Goal: Task Accomplishment & Management: Complete application form

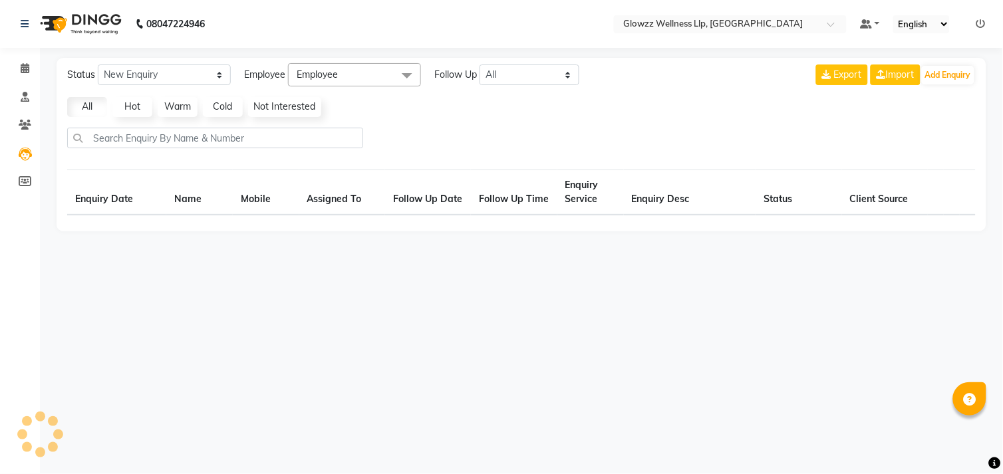
select select "10"
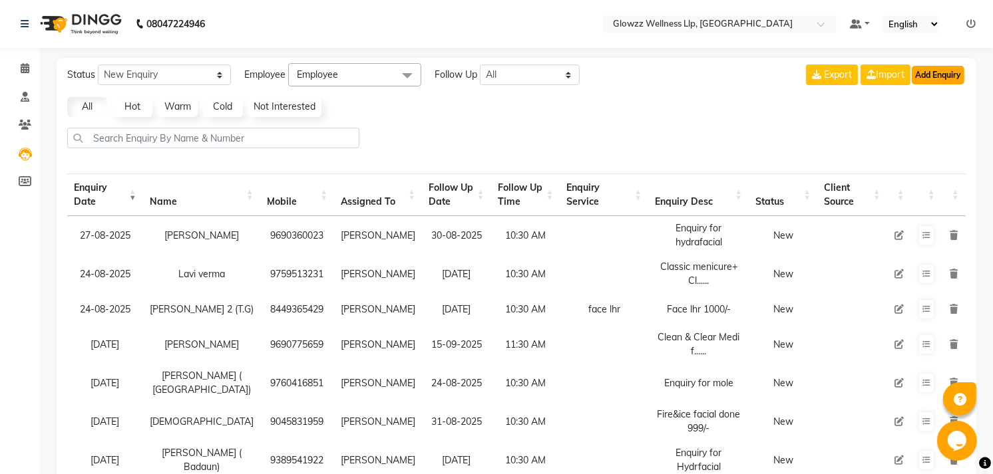
click at [946, 75] on button "Add Enquiry" at bounding box center [937, 75] width 53 height 19
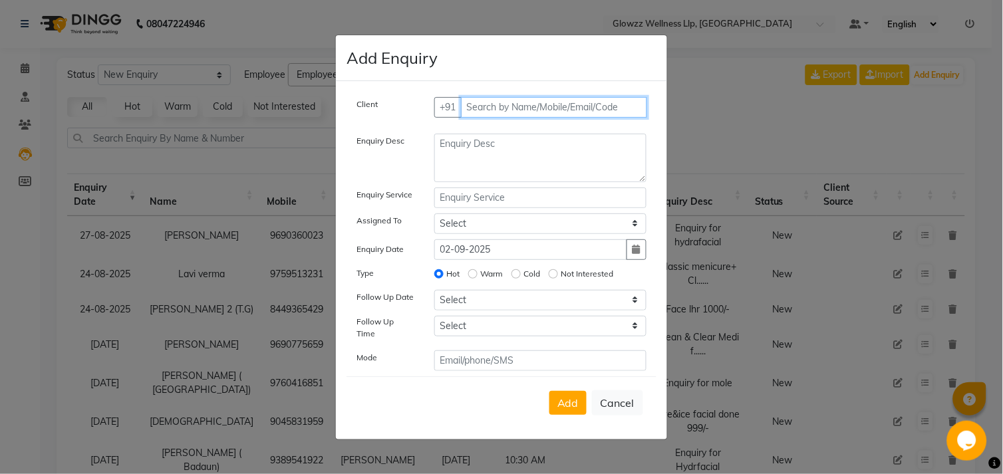
click at [613, 108] on input "text" at bounding box center [554, 107] width 187 height 21
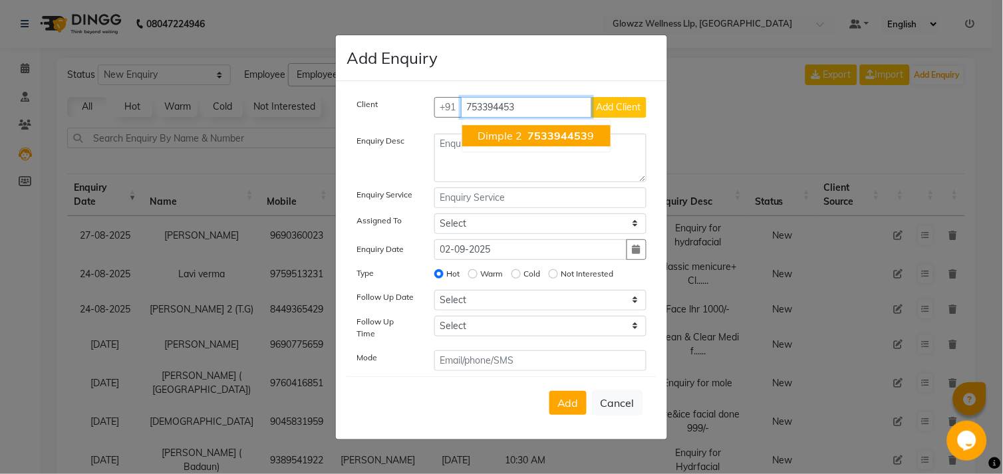
type input "753394453"
click at [750, 109] on ngb-modal-window "Add Enquiry Client [PHONE_NUMBER] Dimple 2 753394453 9 Add Client Enquiry Desc …" at bounding box center [501, 237] width 1003 height 474
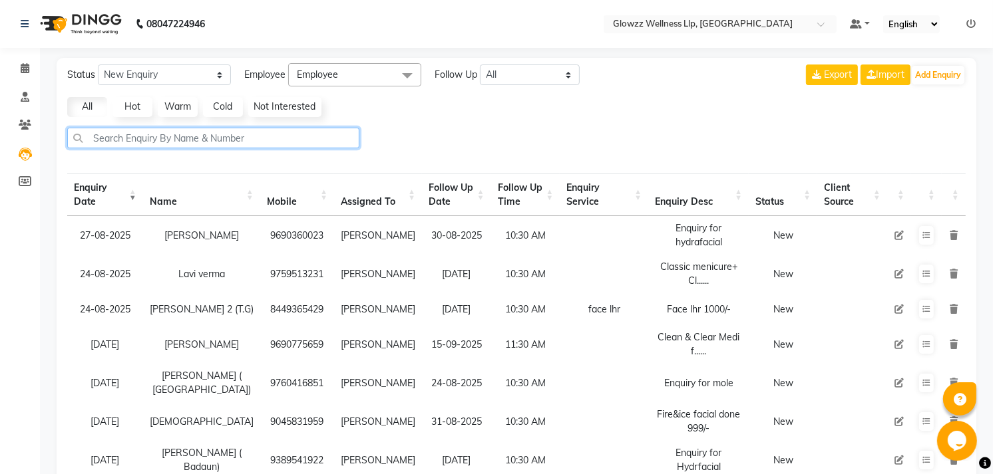
click at [307, 135] on input "text" at bounding box center [213, 138] width 292 height 21
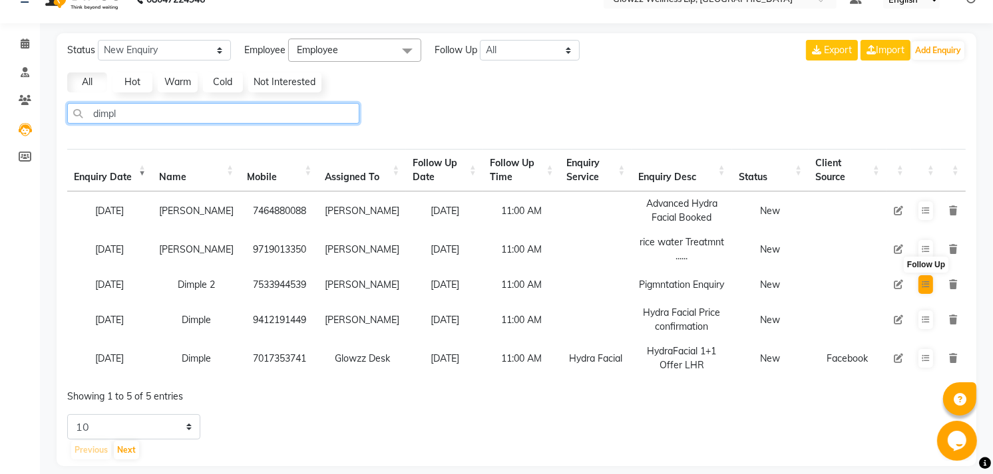
type input "dimpl"
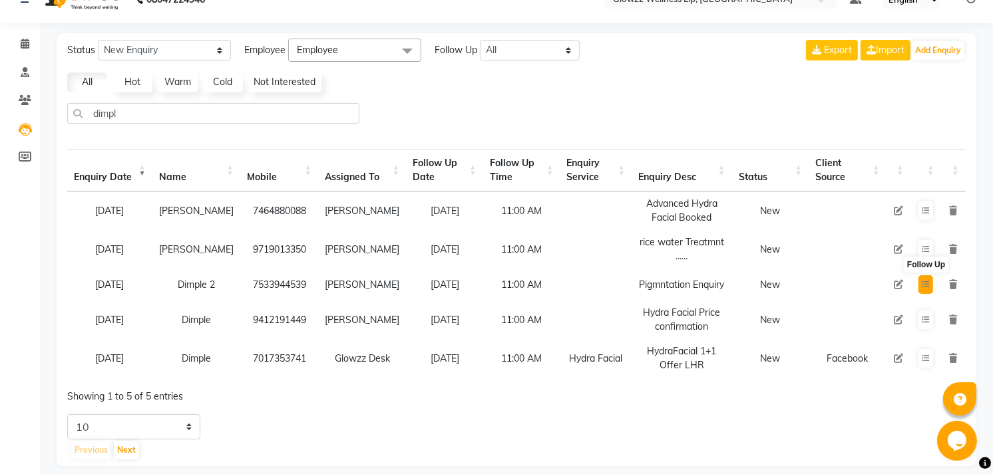
click at [923, 290] on button at bounding box center [925, 284] width 15 height 19
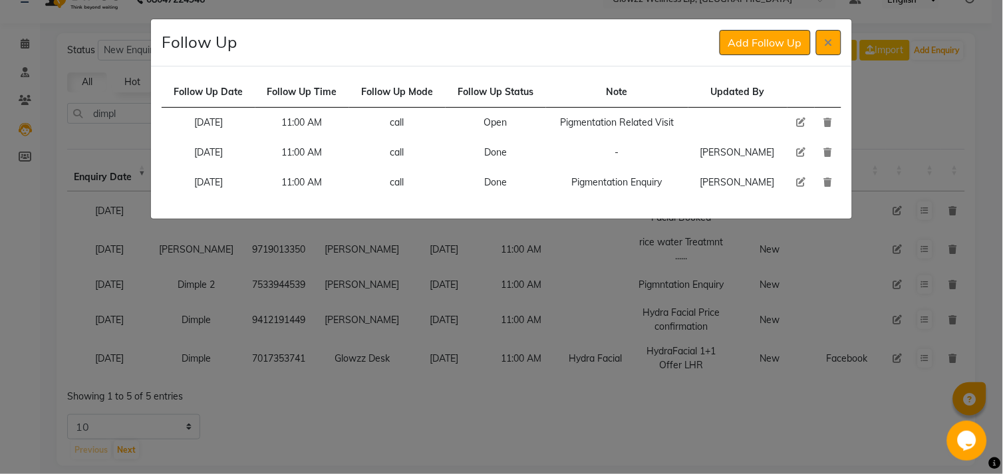
click at [796, 123] on icon at bounding box center [800, 122] width 9 height 9
select select "660"
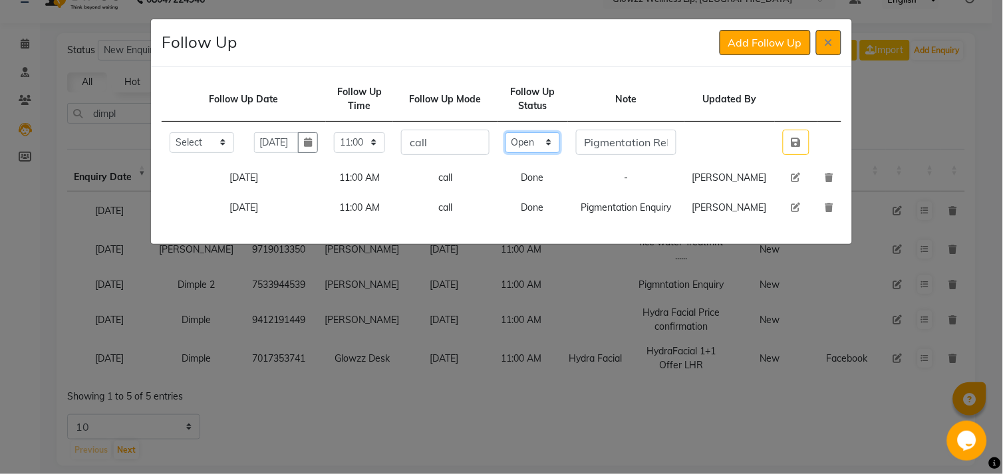
click at [560, 140] on select "Select Open Pending Done" at bounding box center [533, 142] width 55 height 21
select select "Done"
click at [530, 132] on select "Select Open Pending Done" at bounding box center [533, 142] width 55 height 21
click at [787, 153] on button "button" at bounding box center [796, 142] width 27 height 25
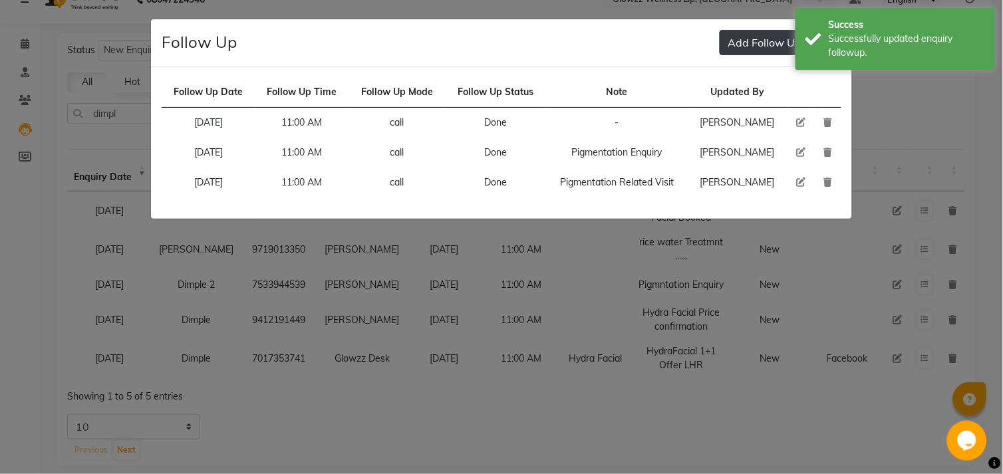
click at [740, 43] on button "Add Follow Up" at bounding box center [765, 42] width 91 height 25
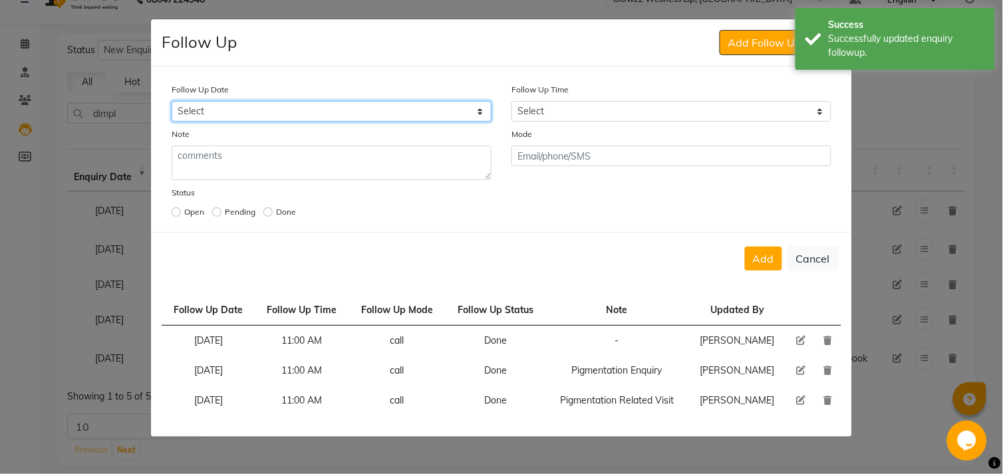
click at [462, 104] on select "Select [DATE] [DATE] [DATE] ([DATE]) [DATE] ([DATE]) [DATE] ([DATE]) [DATE] ([D…" at bounding box center [332, 111] width 320 height 21
select select "[DATE]"
click at [172, 101] on select "Select [DATE] [DATE] [DATE] ([DATE]) [DATE] ([DATE]) [DATE] ([DATE]) [DATE] ([D…" at bounding box center [332, 111] width 320 height 21
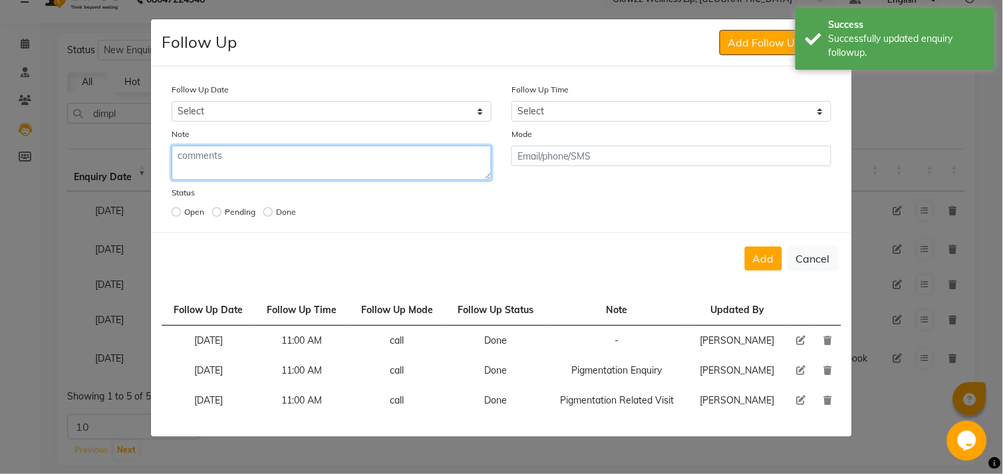
click at [433, 168] on textarea at bounding box center [332, 163] width 320 height 35
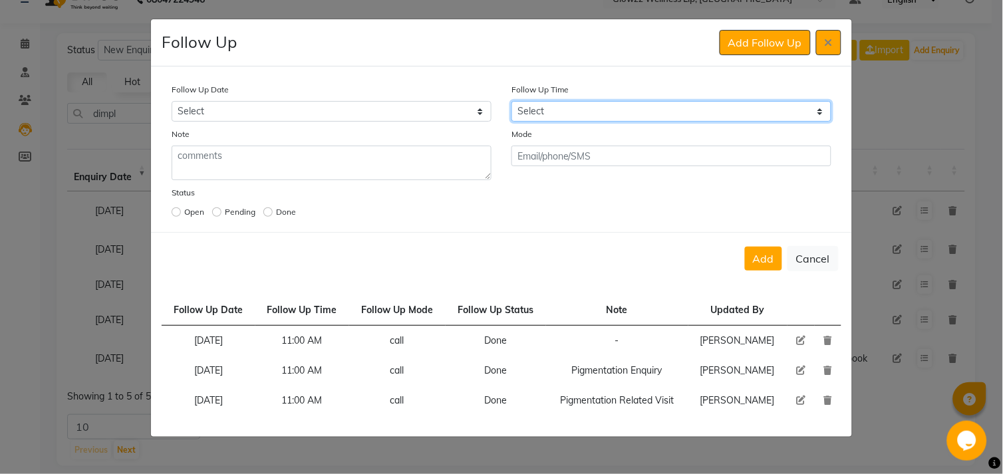
click at [546, 121] on select "Select 07:00 AM 07:15 AM 07:30 AM 07:45 AM 08:00 AM 08:15 AM 08:30 AM 08:45 AM …" at bounding box center [672, 111] width 320 height 21
select select "630"
click at [512, 101] on select "Select 07:00 AM 07:15 AM 07:30 AM 07:45 AM 08:00 AM 08:15 AM 08:30 AM 08:45 AM …" at bounding box center [672, 111] width 320 height 21
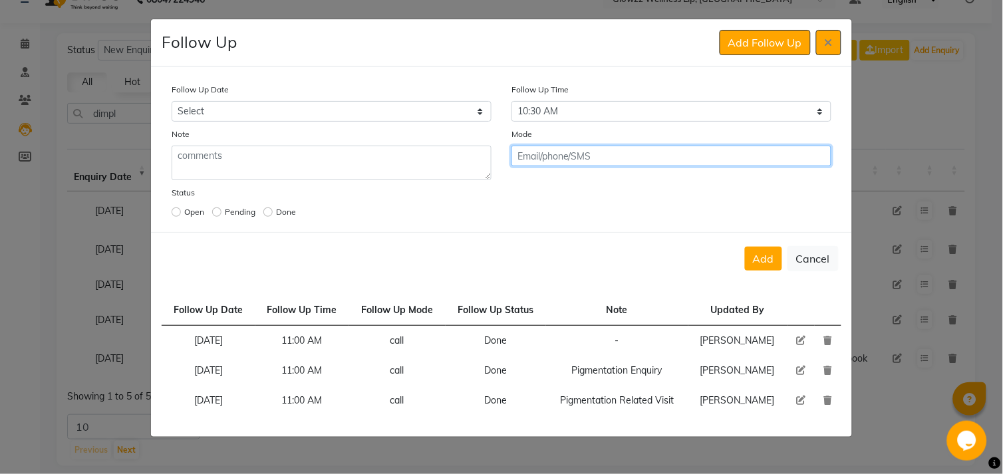
click at [580, 156] on input "text" at bounding box center [672, 156] width 320 height 21
type input "call"
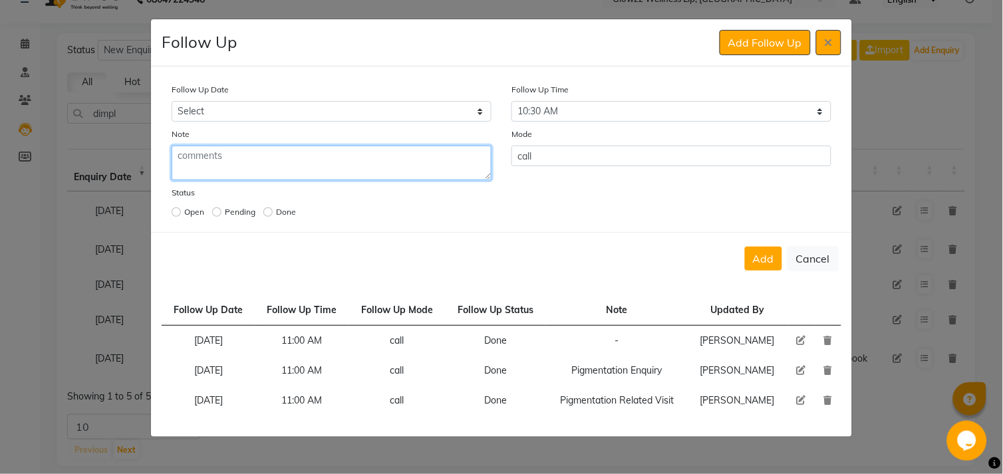
click at [408, 162] on textarea at bounding box center [332, 163] width 320 height 35
type textarea "Booked clean &clear facial and sunscreen buy"
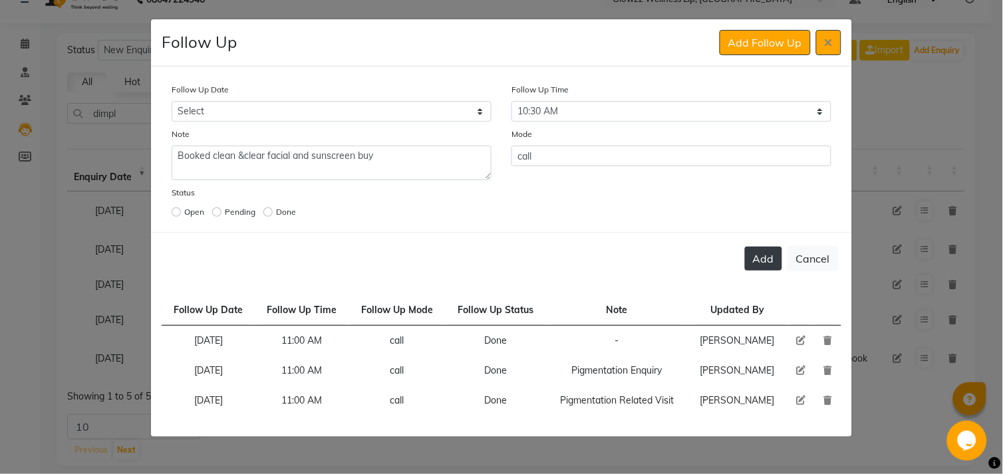
click at [770, 253] on button "Add" at bounding box center [763, 259] width 37 height 24
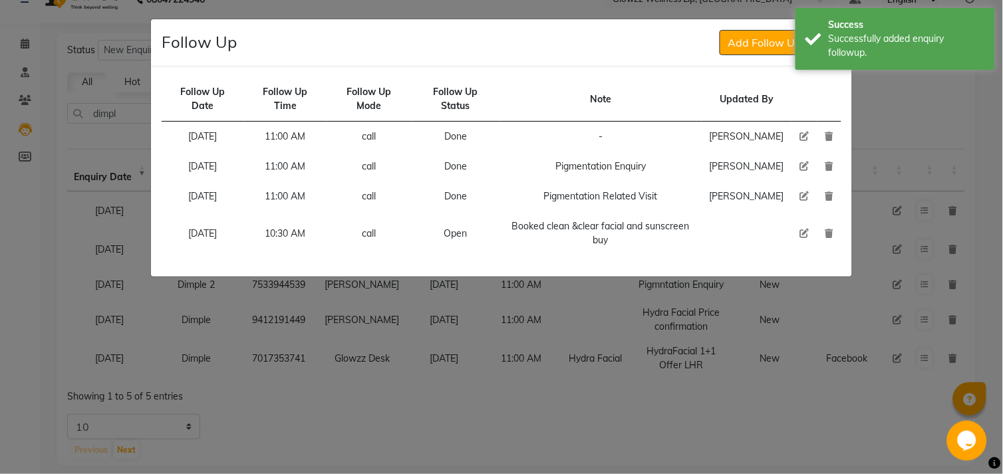
click at [800, 234] on icon at bounding box center [804, 233] width 9 height 9
select select "[DATE]"
select select "630"
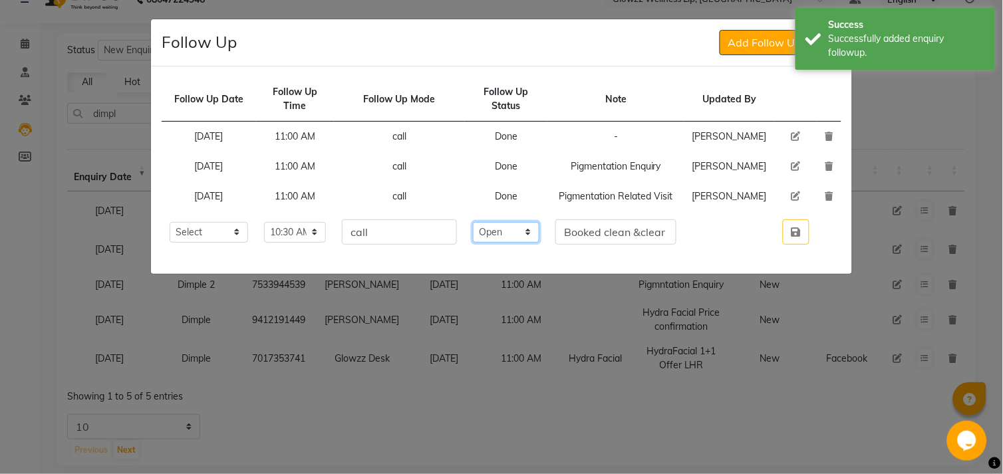
click at [540, 243] on select "Select Open Pending Done" at bounding box center [506, 232] width 67 height 21
select select "Done"
click at [498, 243] on select "Select Open Pending Done" at bounding box center [506, 232] width 67 height 21
click at [790, 245] on button "button" at bounding box center [796, 232] width 27 height 25
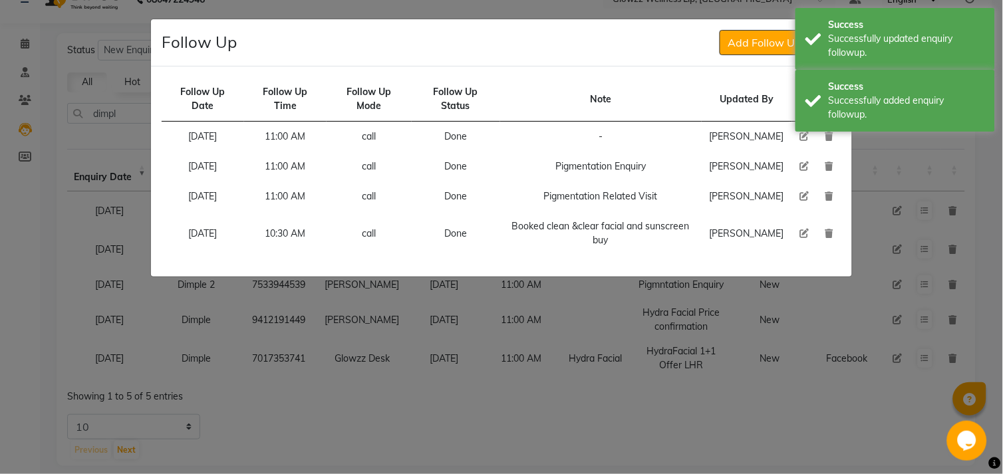
click at [760, 56] on div "Follow Up Add Follow Up" at bounding box center [501, 42] width 701 height 47
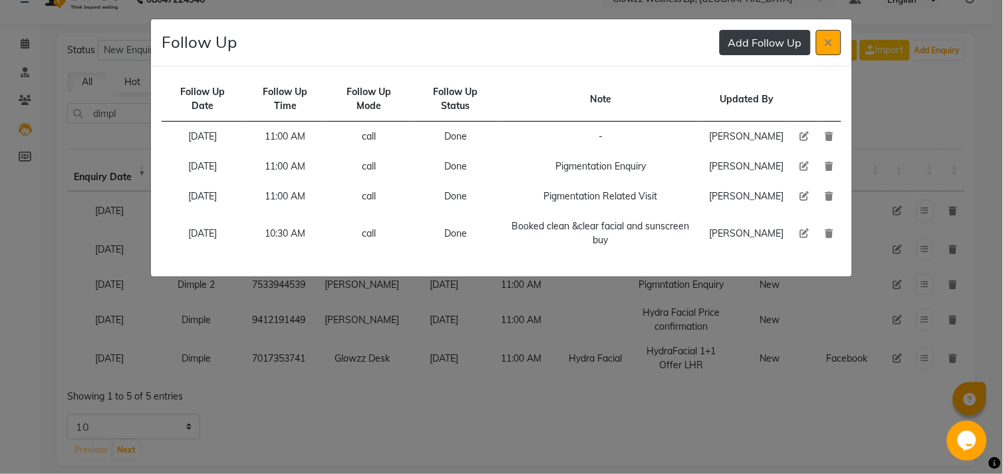
click at [783, 49] on button "Add Follow Up" at bounding box center [765, 42] width 91 height 25
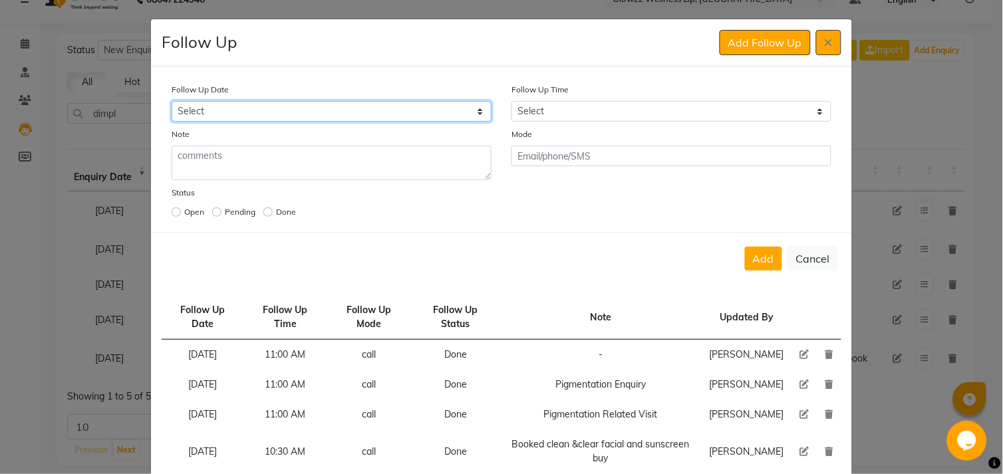
click at [454, 116] on select "Select [DATE] [DATE] [DATE] ([DATE]) [DATE] ([DATE]) [DATE] ([DATE]) [DATE] ([D…" at bounding box center [332, 111] width 320 height 21
select select "[DATE]"
click at [172, 101] on select "Select [DATE] [DATE] [DATE] ([DATE]) [DATE] ([DATE]) [DATE] ([DATE]) [DATE] ([D…" at bounding box center [332, 111] width 320 height 21
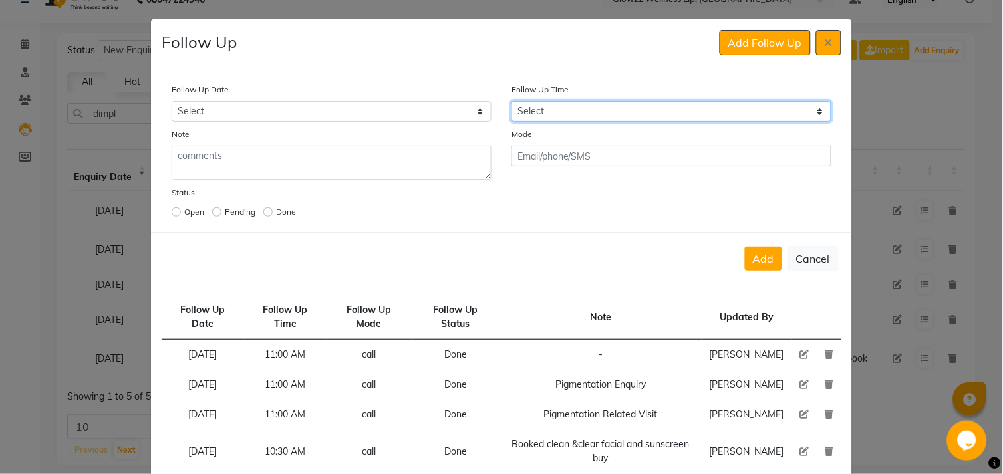
click at [548, 120] on select "Select 07:00 AM 07:15 AM 07:30 AM 07:45 AM 08:00 AM 08:15 AM 08:30 AM 08:45 AM …" at bounding box center [672, 111] width 320 height 21
select select "630"
click at [512, 101] on select "Select 07:00 AM 07:15 AM 07:30 AM 07:45 AM 08:00 AM 08:15 AM 08:30 AM 08:45 AM …" at bounding box center [672, 111] width 320 height 21
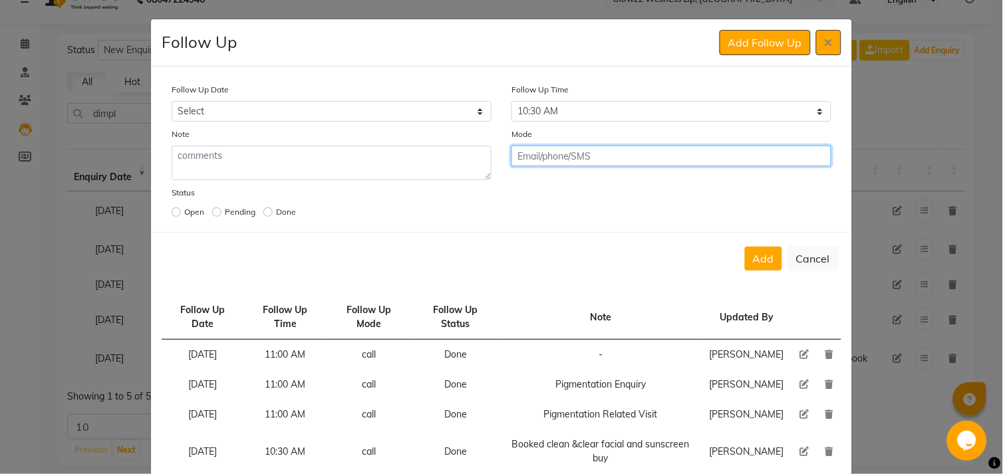
click at [550, 161] on input "text" at bounding box center [672, 156] width 320 height 21
type input "call"
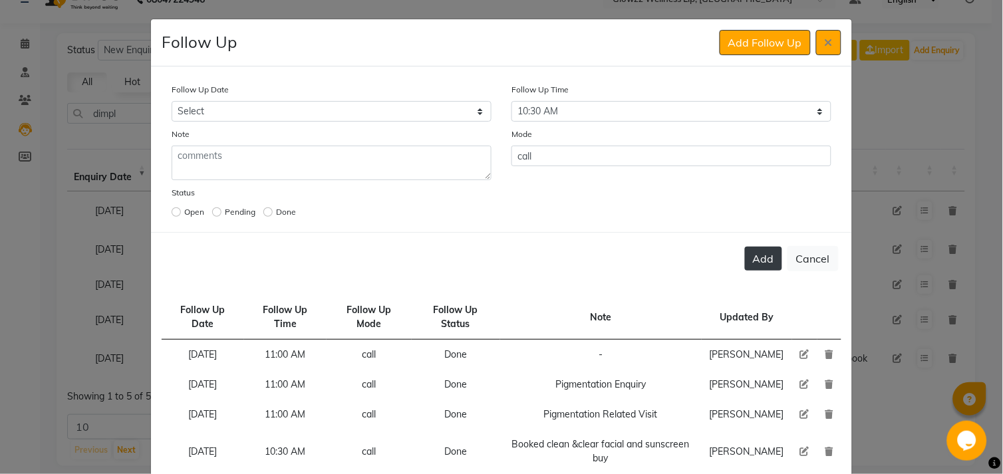
click at [756, 257] on button "Add" at bounding box center [763, 259] width 37 height 24
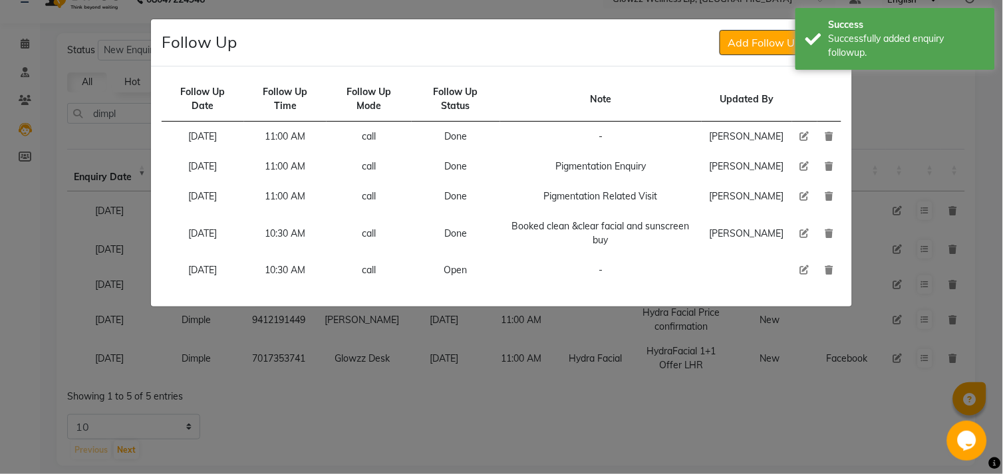
click at [756, 257] on td at bounding box center [747, 270] width 90 height 30
click at [833, 51] on div "Successfully added enquiry followup." at bounding box center [907, 46] width 156 height 28
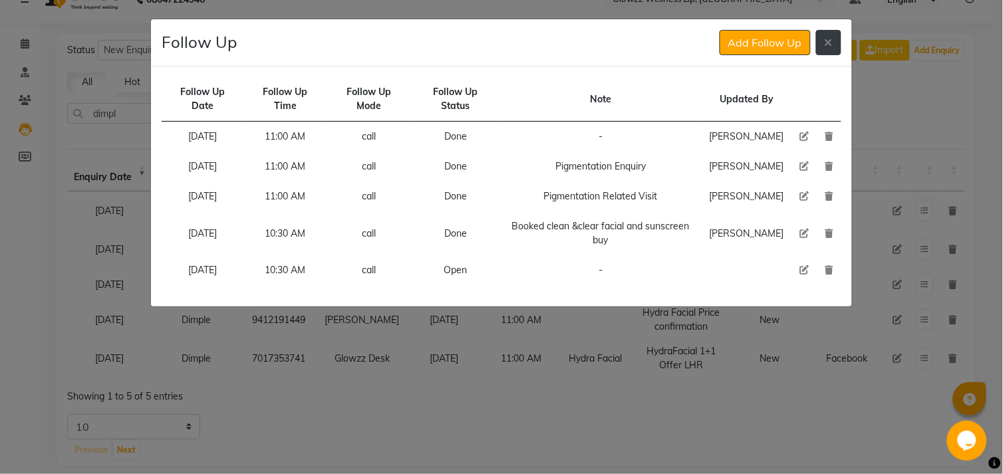
click at [833, 51] on button at bounding box center [828, 42] width 25 height 25
